Goal: Task Accomplishment & Management: Use online tool/utility

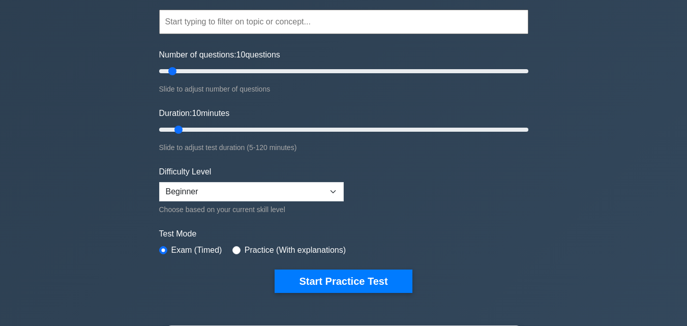
scroll to position [102, 0]
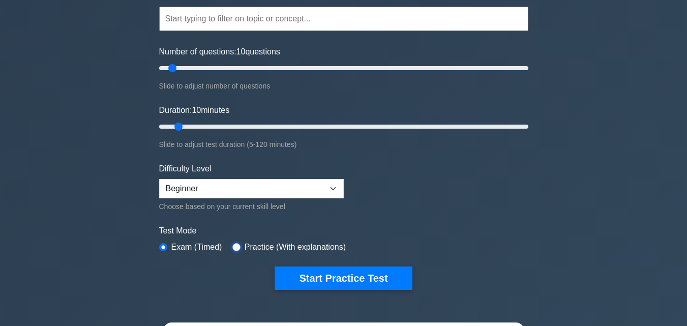
click at [235, 247] on input "radio" at bounding box center [236, 247] width 8 height 8
radio input "true"
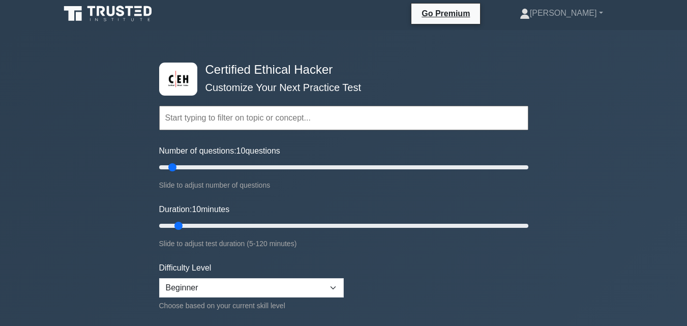
scroll to position [0, 0]
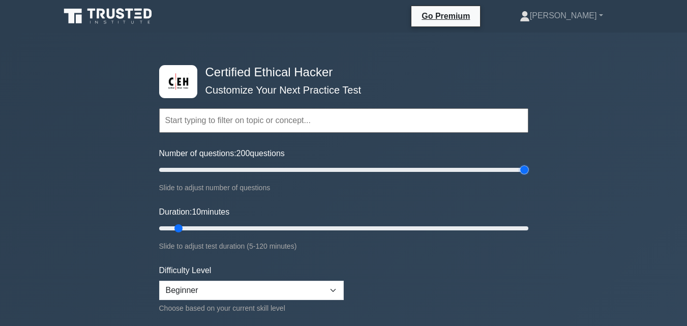
drag, startPoint x: 171, startPoint y: 170, endPoint x: 538, endPoint y: 170, distance: 366.6
type input "200"
click at [528, 170] on input "Number of questions: 200 questions" at bounding box center [343, 170] width 369 height 12
drag, startPoint x: 175, startPoint y: 226, endPoint x: 525, endPoint y: 226, distance: 349.8
type input "120"
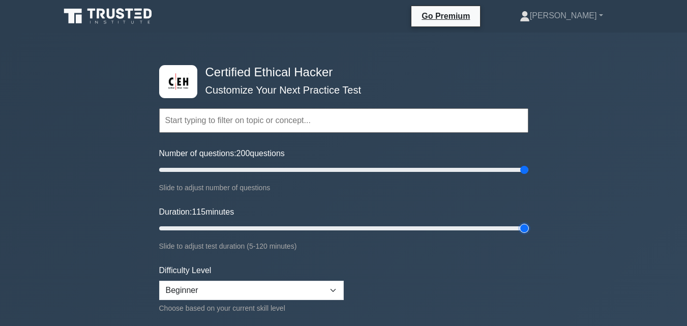
click at [525, 226] on input "Duration: 115 minutes" at bounding box center [343, 228] width 369 height 12
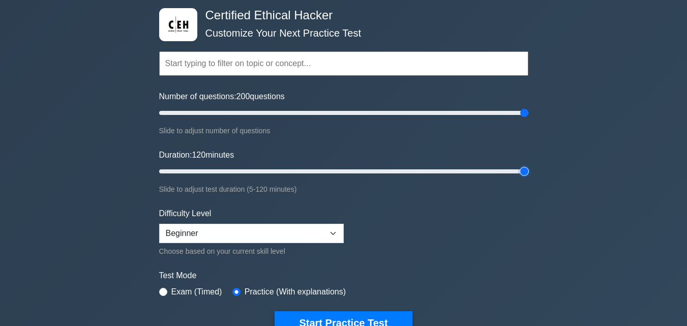
scroll to position [203, 0]
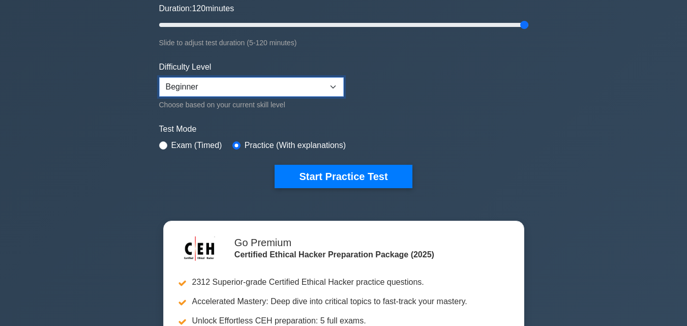
click at [248, 93] on select "Beginner Intermediate Expert" at bounding box center [251, 86] width 185 height 19
select select "expert"
click at [159, 77] on select "Beginner Intermediate Expert" at bounding box center [251, 86] width 185 height 19
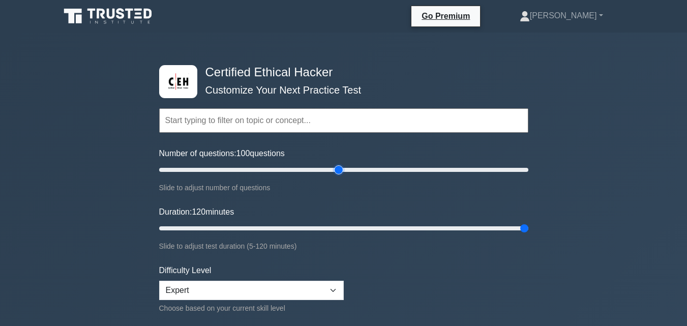
drag, startPoint x: 522, startPoint y: 169, endPoint x: 335, endPoint y: 178, distance: 186.8
click at [335, 176] on input "Number of questions: 100 questions" at bounding box center [343, 170] width 369 height 12
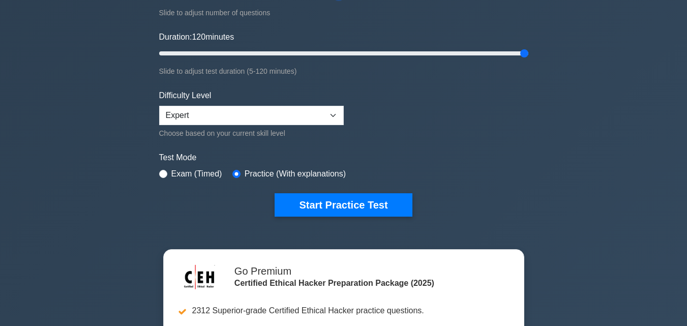
scroll to position [203, 0]
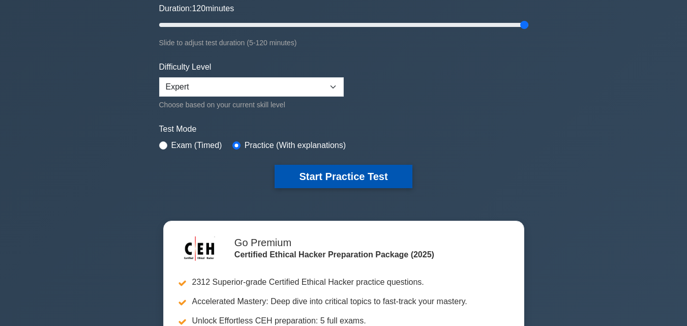
click at [343, 183] on button "Start Practice Test" at bounding box center [343, 176] width 137 height 23
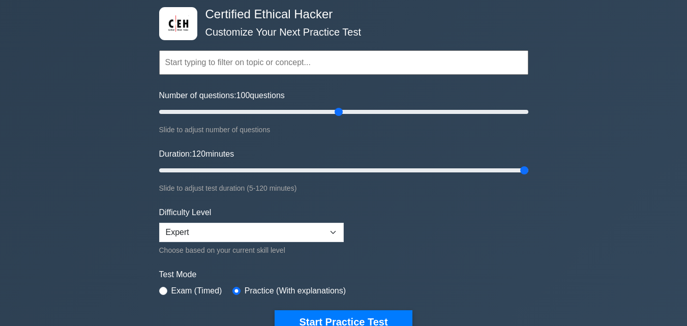
scroll to position [0, 0]
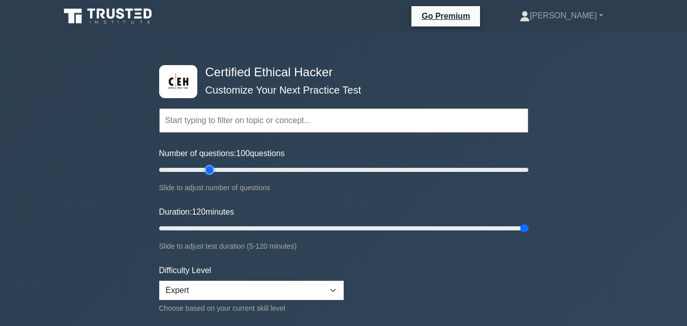
type input "30"
click at [213, 167] on input "Number of questions: 100 questions" at bounding box center [343, 170] width 369 height 12
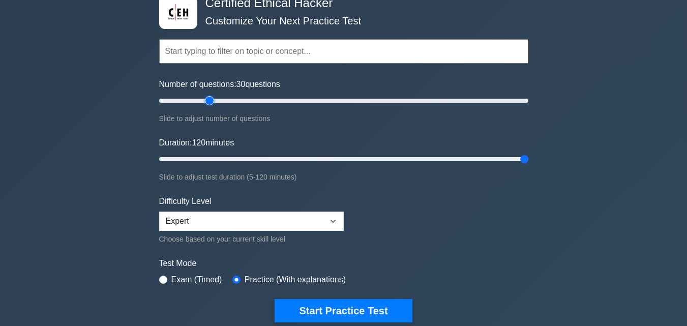
scroll to position [254, 0]
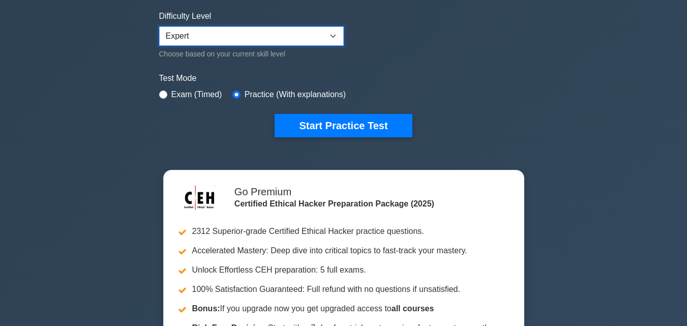
click at [194, 37] on select "Beginner Intermediate Expert" at bounding box center [251, 35] width 185 height 19
select select "beginner"
click at [159, 26] on select "Beginner Intermediate Expert" at bounding box center [251, 35] width 185 height 19
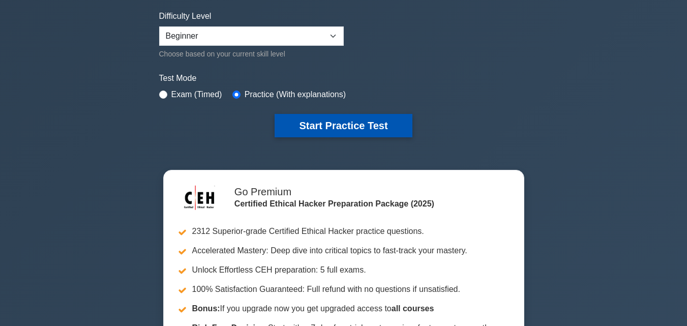
click at [306, 120] on button "Start Practice Test" at bounding box center [343, 125] width 137 height 23
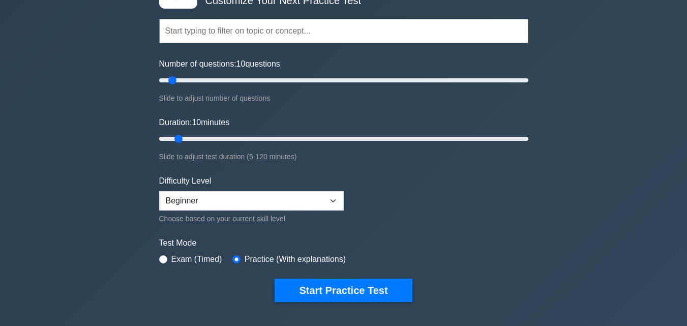
scroll to position [102, 0]
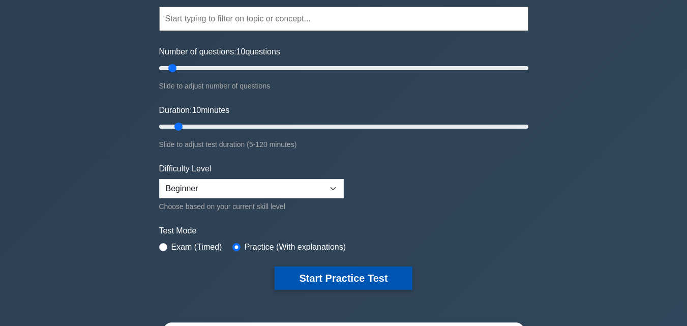
click at [354, 280] on button "Start Practice Test" at bounding box center [343, 277] width 137 height 23
